Goal: Task Accomplishment & Management: Use online tool/utility

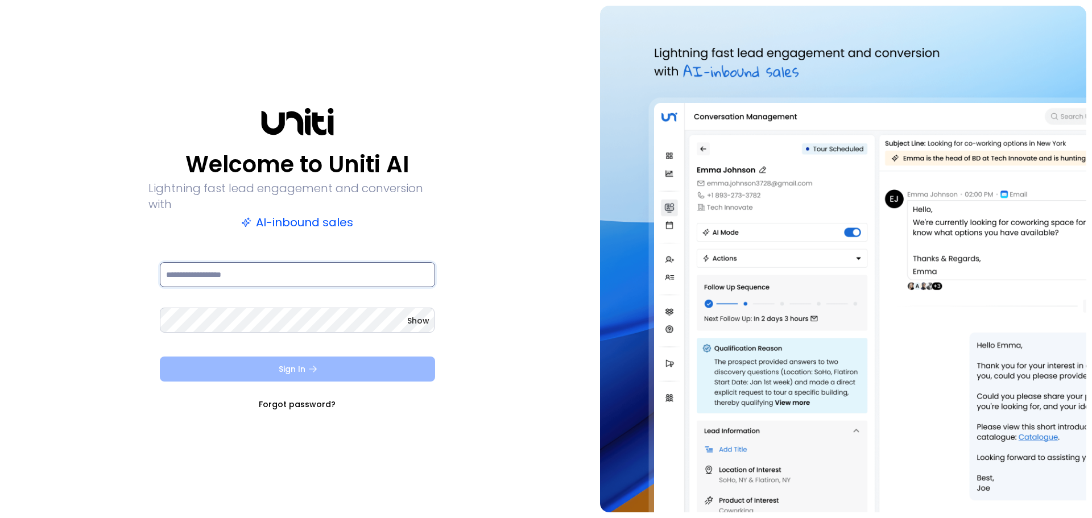
type input "**********"
click at [287, 363] on button "Sign In" at bounding box center [297, 369] width 275 height 25
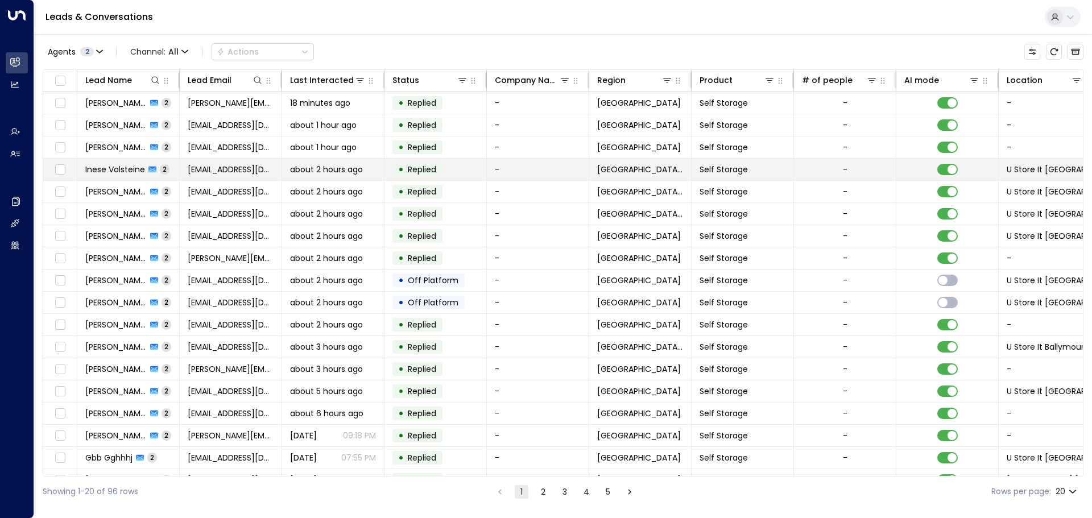
click at [119, 169] on span "Inese Volsteine" at bounding box center [115, 169] width 60 height 11
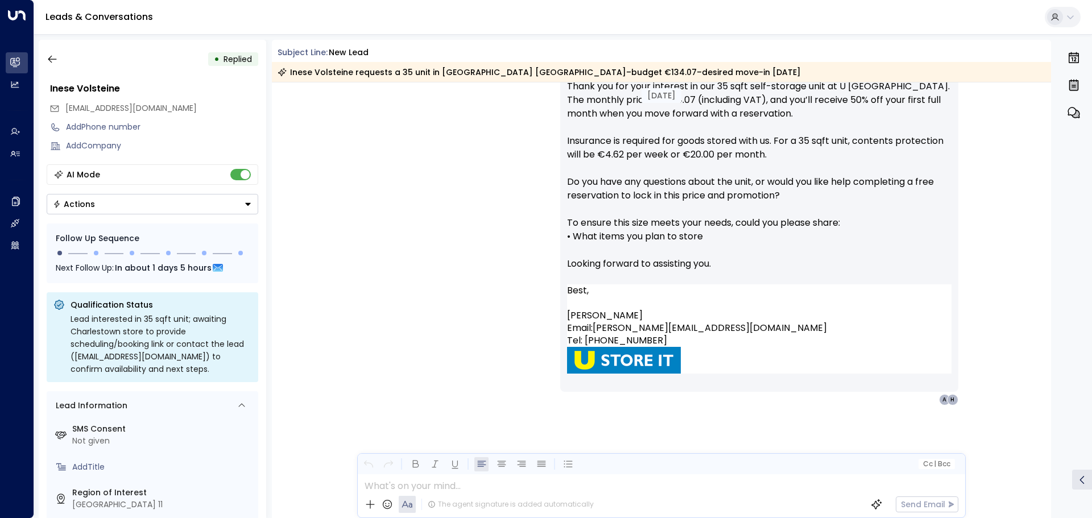
scroll to position [689, 0]
click at [49, 57] on icon "button" at bounding box center [52, 59] width 9 height 7
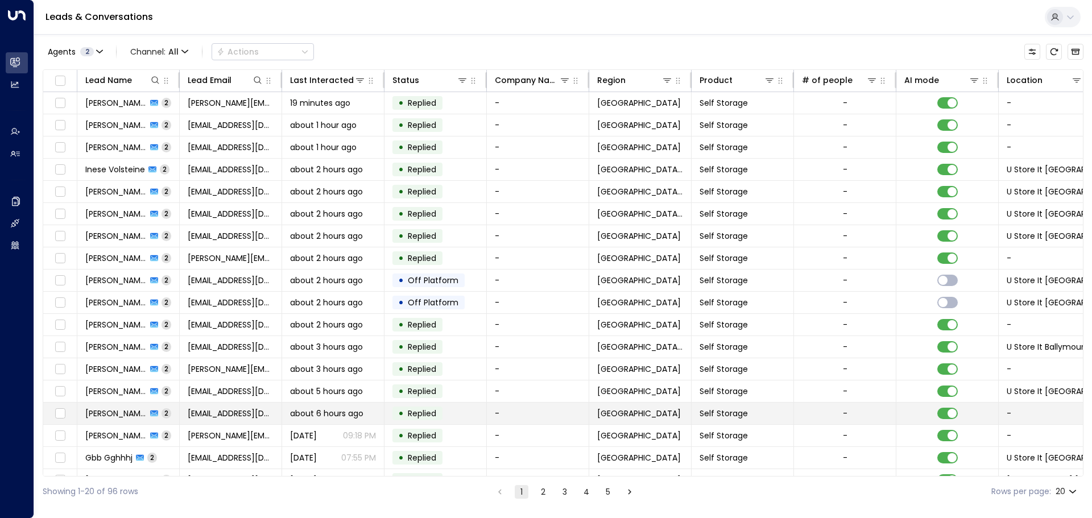
click at [107, 414] on span "[PERSON_NAME]" at bounding box center [115, 413] width 61 height 11
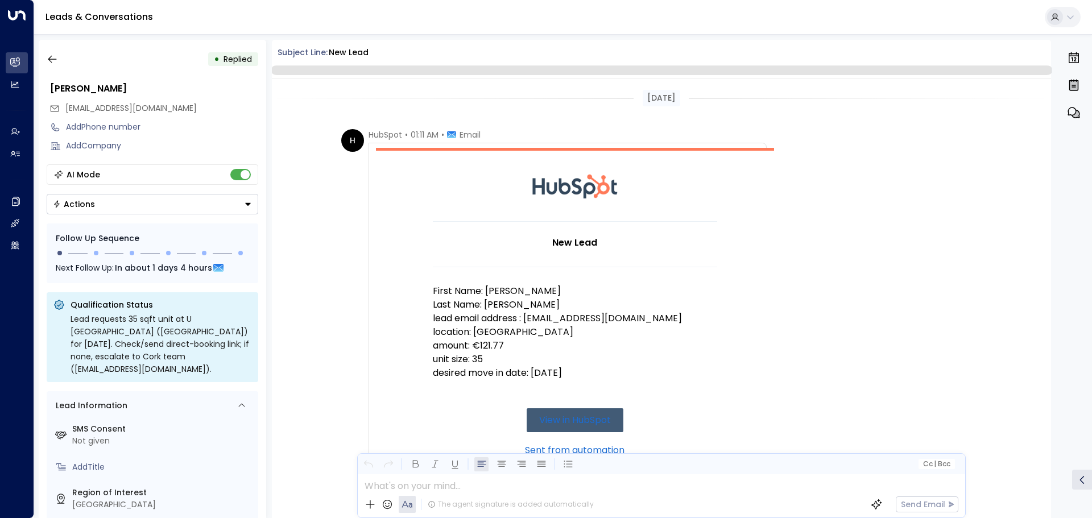
scroll to position [592, 0]
